Goal: Task Accomplishment & Management: Manage account settings

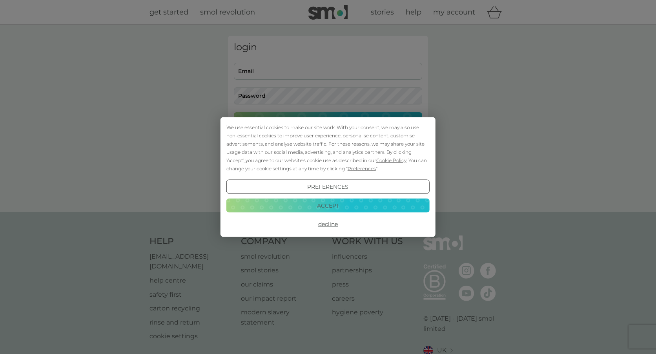
type input "[EMAIL_ADDRESS][DOMAIN_NAME]"
click at [368, 208] on button "Accept" at bounding box center [327, 205] width 203 height 14
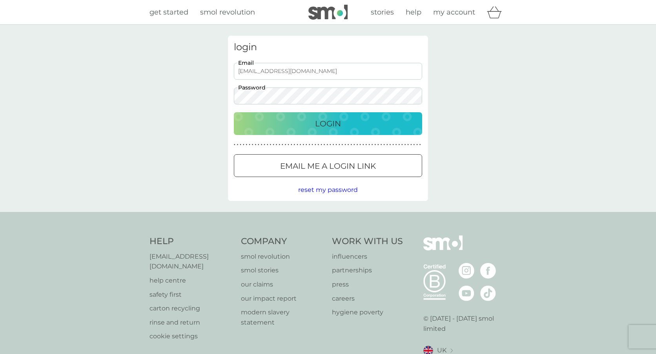
click at [336, 127] on p "Login" at bounding box center [328, 123] width 26 height 13
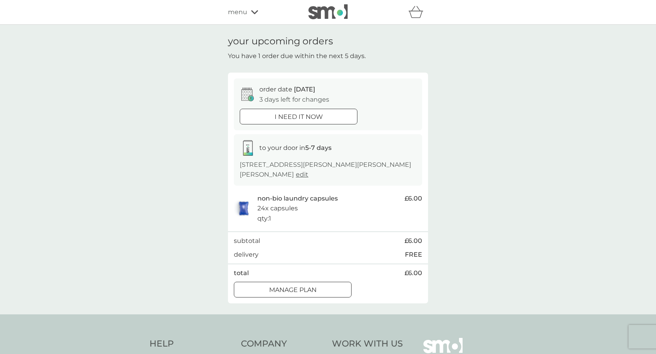
click at [317, 294] on div "Manage plan" at bounding box center [292, 290] width 117 height 10
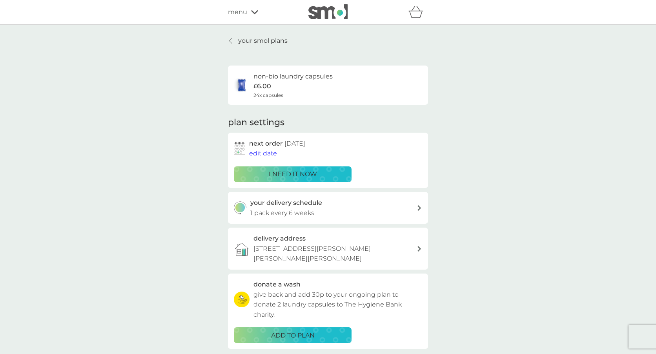
click at [270, 152] on span "edit date" at bounding box center [263, 153] width 28 height 7
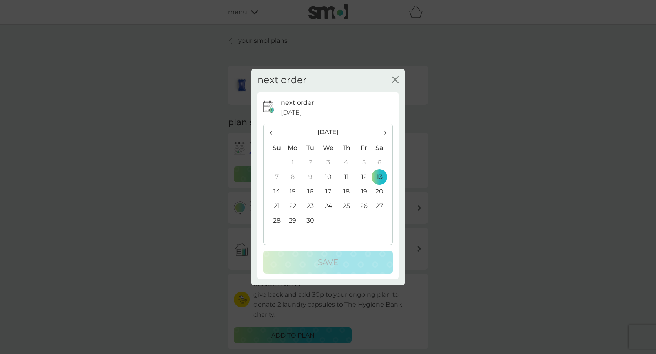
click at [384, 133] on span "›" at bounding box center [383, 132] width 8 height 16
click at [328, 205] on td "19" at bounding box center [328, 206] width 18 height 15
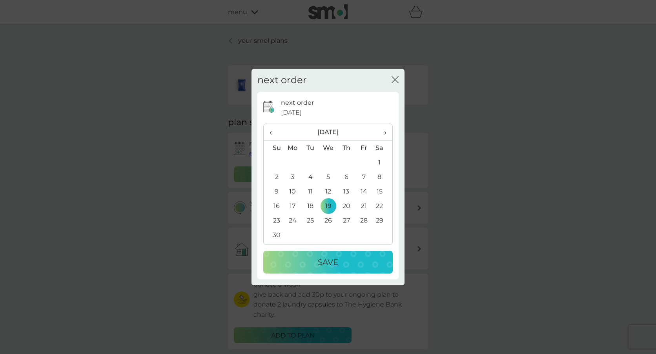
click at [332, 261] on p "Save" at bounding box center [328, 262] width 20 height 13
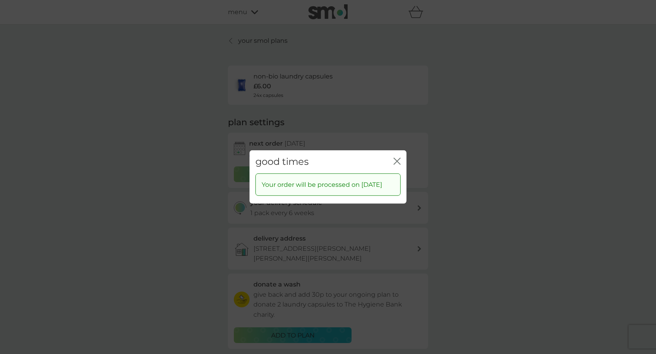
click at [398, 158] on icon "close" at bounding box center [397, 161] width 7 height 7
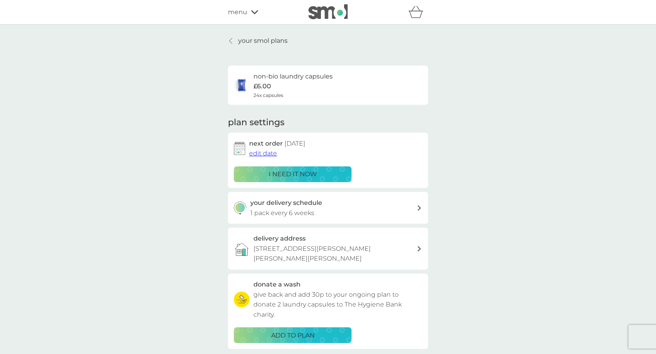
click at [300, 204] on h3 "your delivery schedule" at bounding box center [286, 203] width 72 height 10
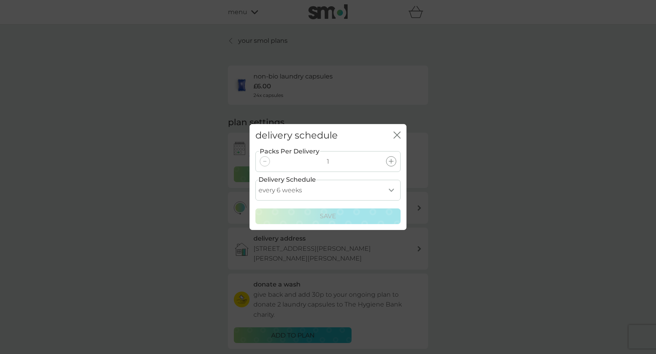
click at [317, 191] on select "every 1 week every 2 weeks every 3 weeks every 4 weeks every 5 weeks every 6 we…" at bounding box center [327, 190] width 145 height 21
select select "84"
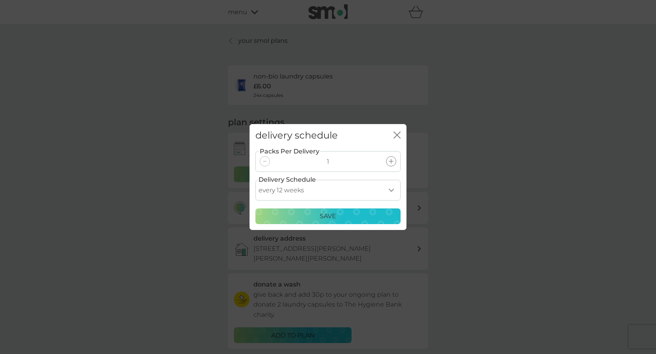
click at [369, 219] on div "Save" at bounding box center [328, 216] width 135 height 10
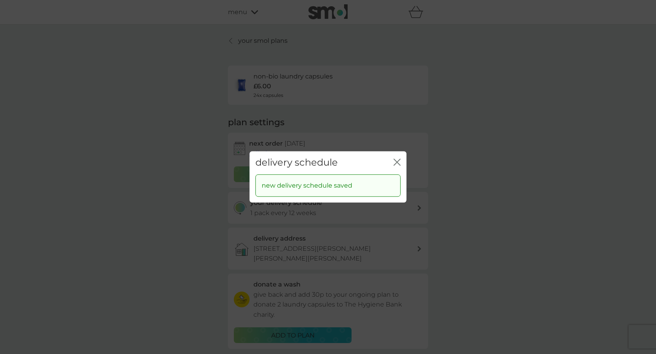
click at [398, 164] on icon "close" at bounding box center [397, 162] width 7 height 7
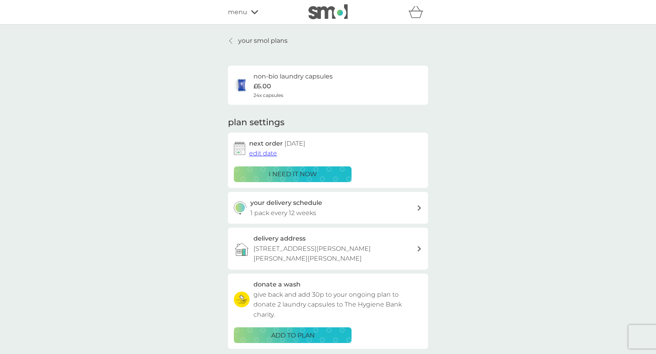
click at [237, 42] on link "your smol plans" at bounding box center [258, 41] width 60 height 10
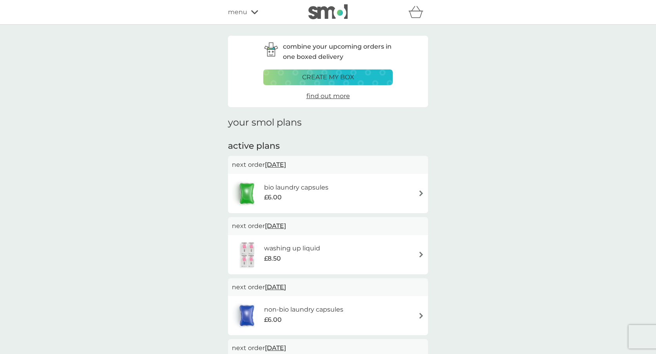
click at [389, 193] on div "bio laundry capsules £6.00" at bounding box center [328, 193] width 192 height 27
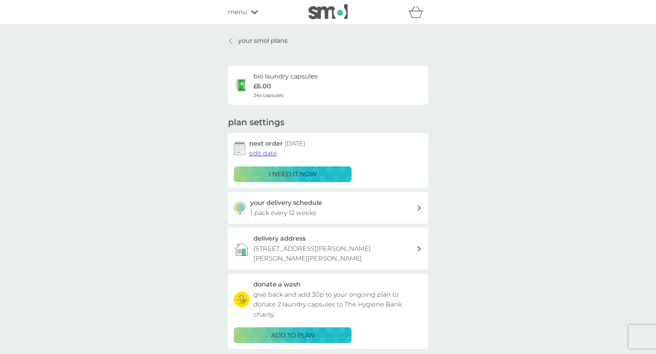
click at [345, 214] on div "your delivery schedule 1 pack every 12 weeks" at bounding box center [333, 208] width 167 height 20
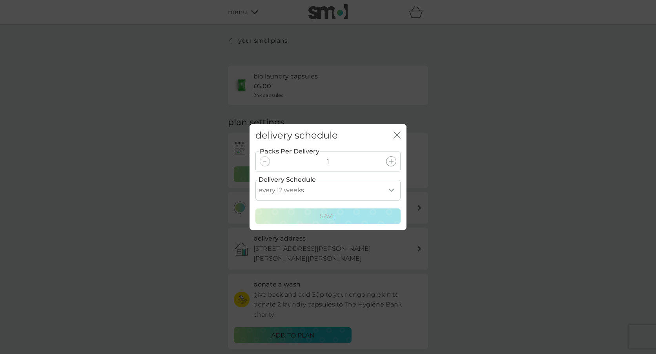
click at [329, 186] on select "every 1 week every 2 weeks every 3 weeks every 4 weeks every 5 weeks every 6 we…" at bounding box center [327, 190] width 145 height 21
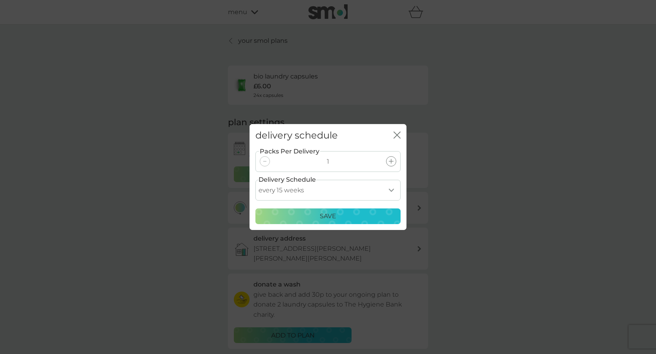
click at [341, 190] on select "every 1 week every 2 weeks every 3 weeks every 4 weeks every 5 weeks every 6 we…" at bounding box center [327, 190] width 145 height 21
select select "119"
click at [350, 218] on div "Save" at bounding box center [328, 216] width 135 height 10
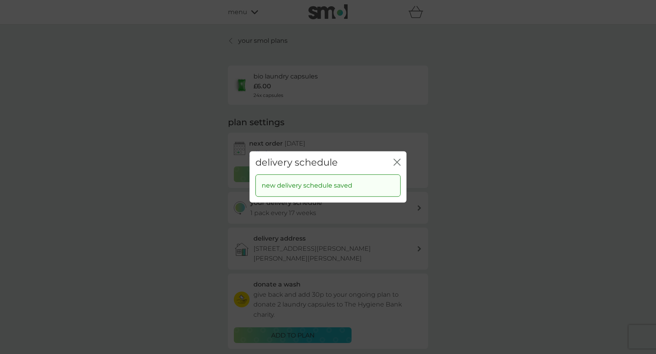
click at [397, 159] on icon "close" at bounding box center [397, 162] width 7 height 7
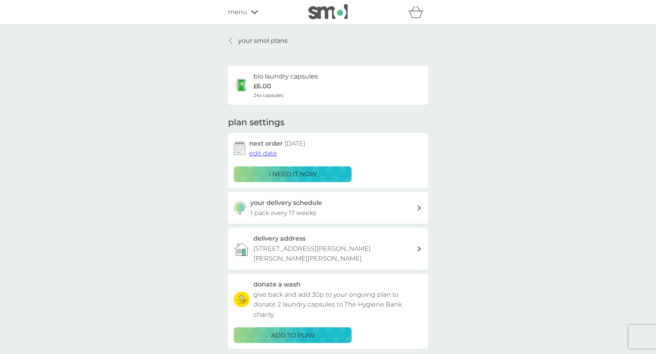
click at [270, 155] on span "edit date" at bounding box center [263, 153] width 28 height 7
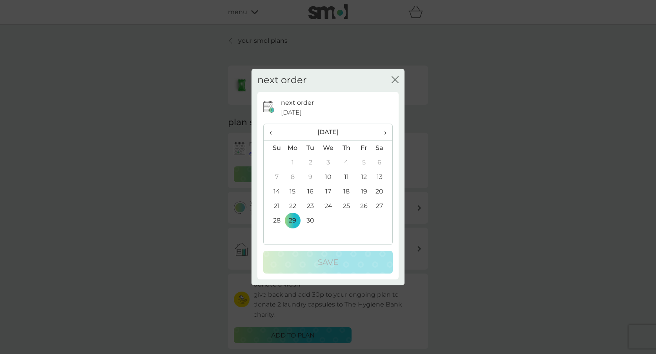
click at [382, 133] on span "›" at bounding box center [383, 132] width 8 height 16
click at [383, 132] on span "›" at bounding box center [383, 132] width 8 height 16
click at [314, 190] on td "16" at bounding box center [311, 191] width 18 height 15
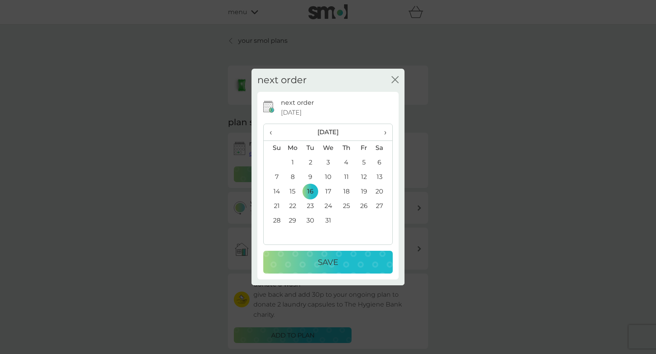
click at [328, 263] on p "Save" at bounding box center [328, 262] width 20 height 13
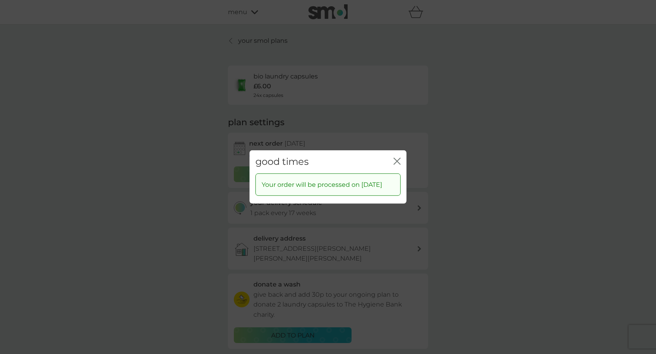
click at [396, 156] on div "close" at bounding box center [397, 161] width 7 height 11
click at [396, 158] on icon "close" at bounding box center [395, 161] width 3 height 6
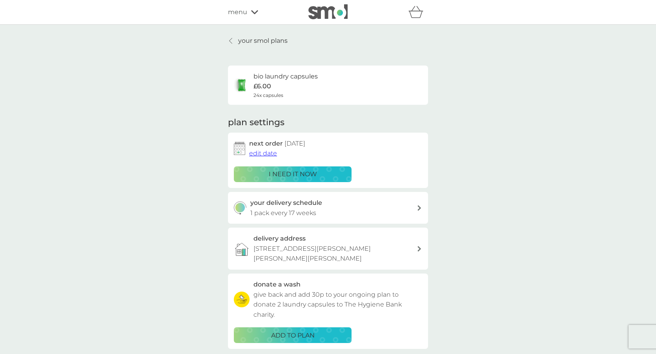
click at [233, 38] on div at bounding box center [230, 41] width 5 height 6
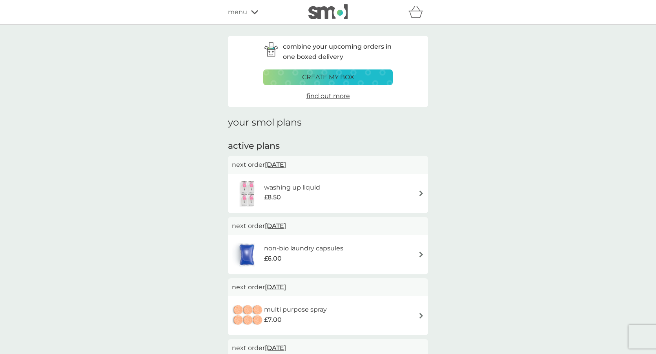
click at [241, 15] on span "menu" at bounding box center [237, 12] width 19 height 10
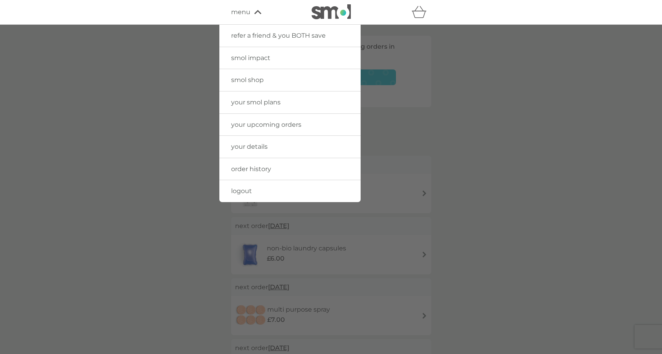
click at [254, 81] on span "smol shop" at bounding box center [247, 79] width 33 height 7
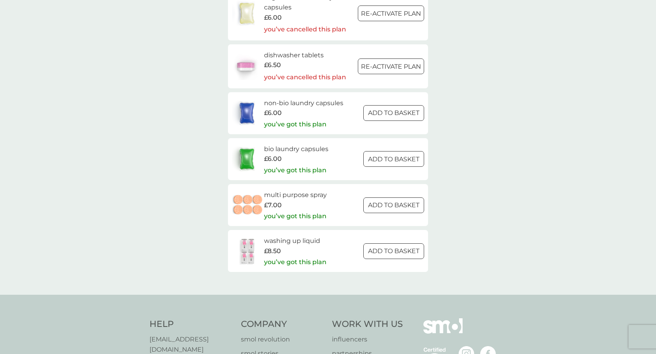
scroll to position [1168, 0]
